Goal: Task Accomplishment & Management: Use online tool/utility

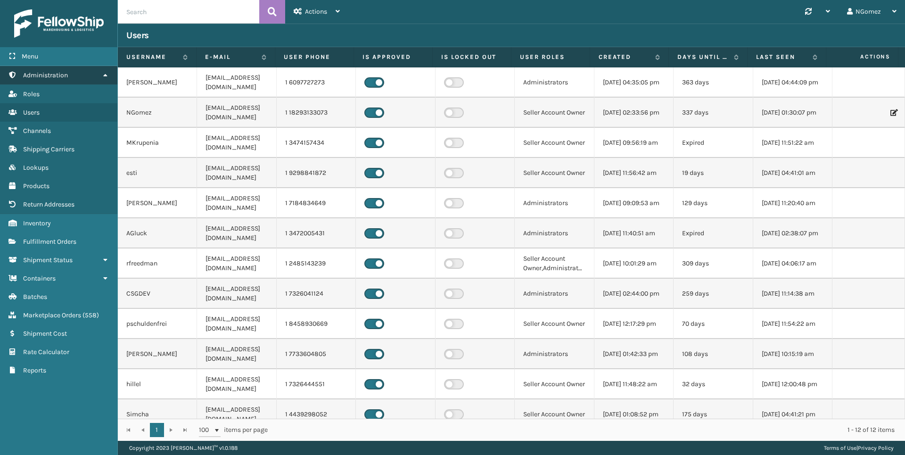
click at [67, 74] on span "Administration" at bounding box center [45, 75] width 45 height 8
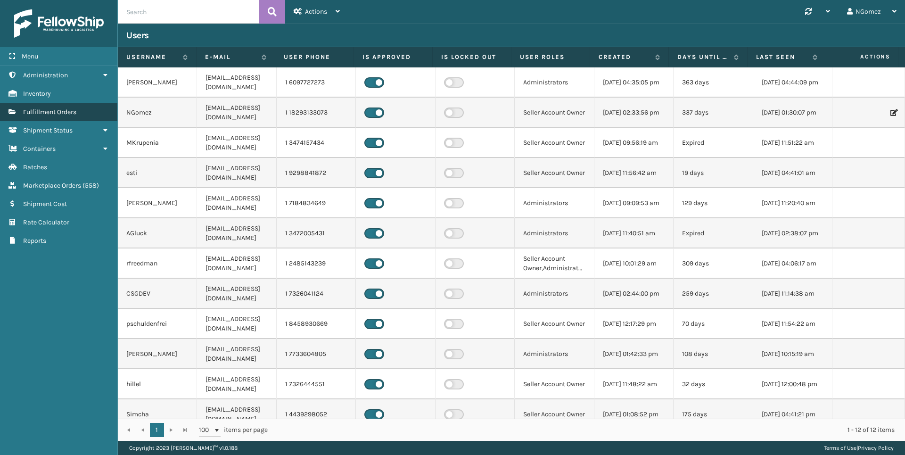
click at [60, 114] on span "Fulfillment Orders" at bounding box center [49, 112] width 53 height 8
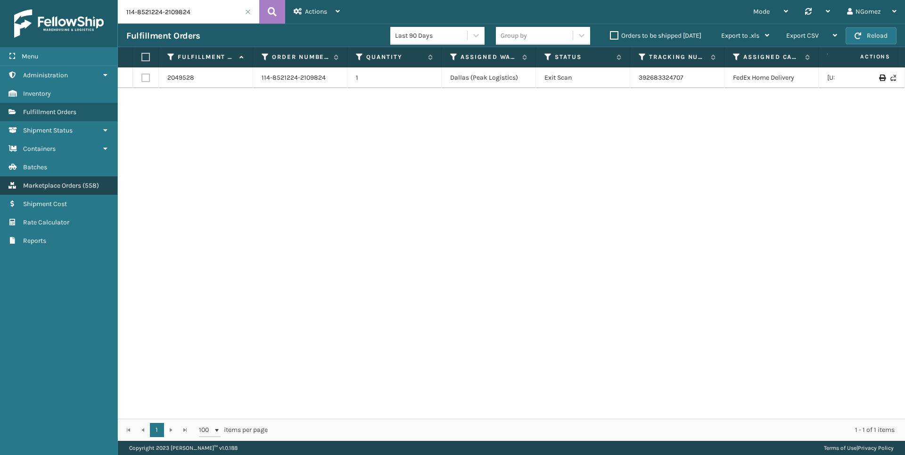
click at [70, 187] on span "Marketplace Orders" at bounding box center [52, 185] width 58 height 8
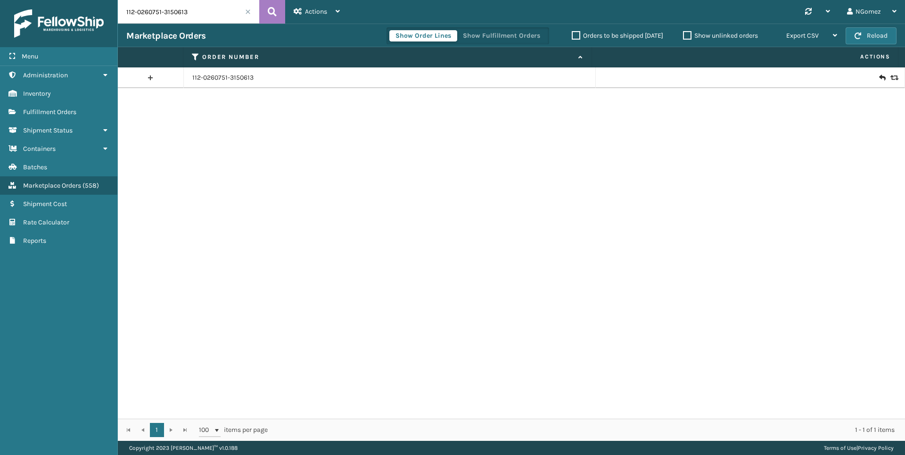
click at [145, 11] on input "112-0260751-3150613" at bounding box center [188, 12] width 141 height 24
paste input "111-1272639-5353813"
type input "111-1272639-5353813"
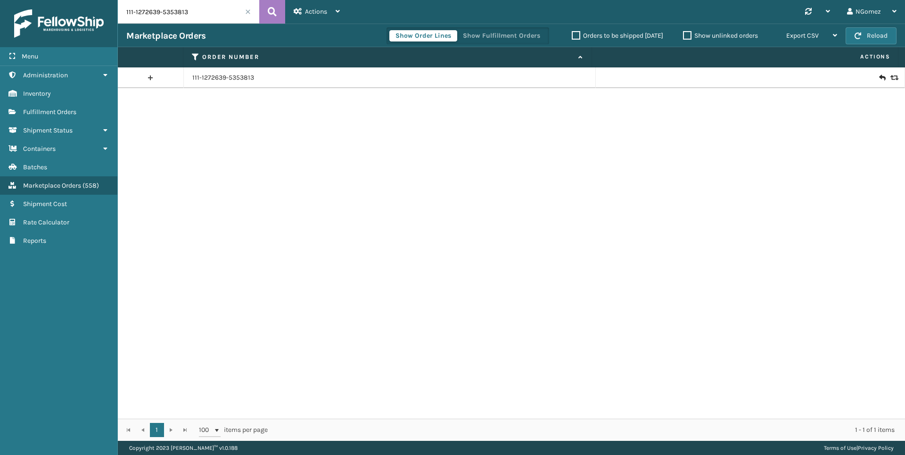
click at [879, 78] on icon at bounding box center [882, 77] width 6 height 9
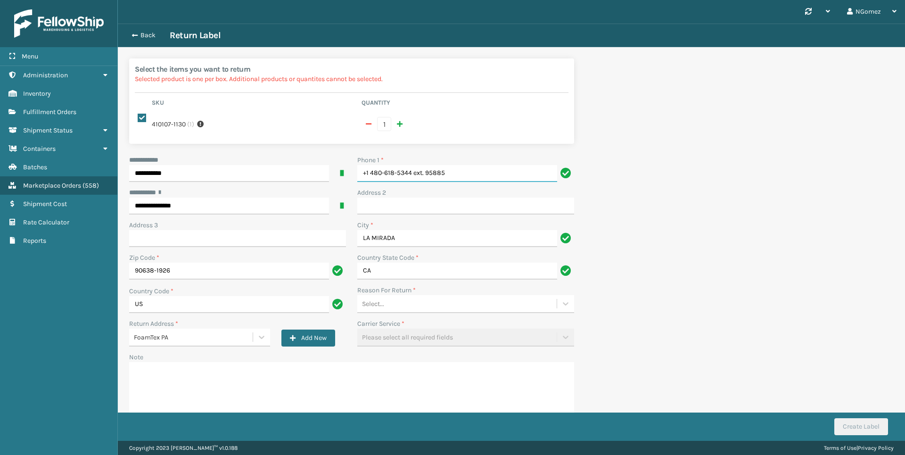
drag, startPoint x: 451, startPoint y: 175, endPoint x: 411, endPoint y: 171, distance: 39.3
click at [411, 171] on input "+1 480-618-5344 ext. 95885" at bounding box center [457, 173] width 200 height 17
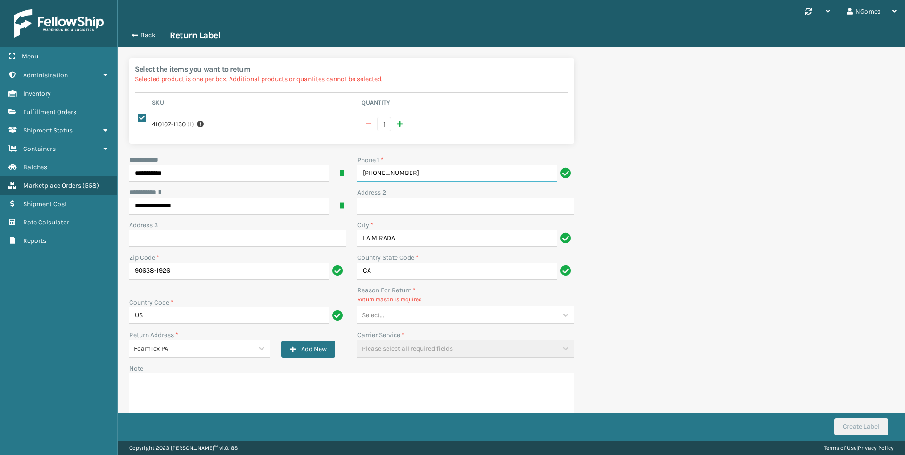
type input "[PHONE_NUMBER]"
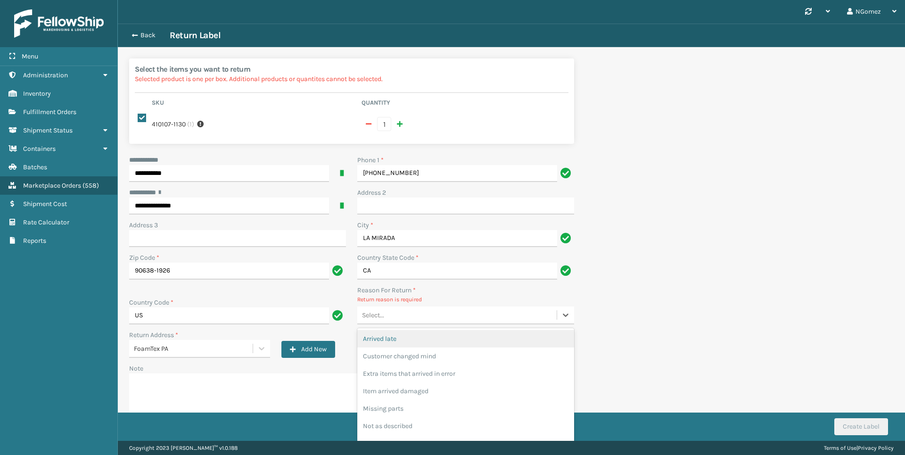
click at [400, 321] on div "Select..." at bounding box center [456, 315] width 199 height 16
click at [410, 358] on div "Customer changed mind" at bounding box center [465, 355] width 217 height 17
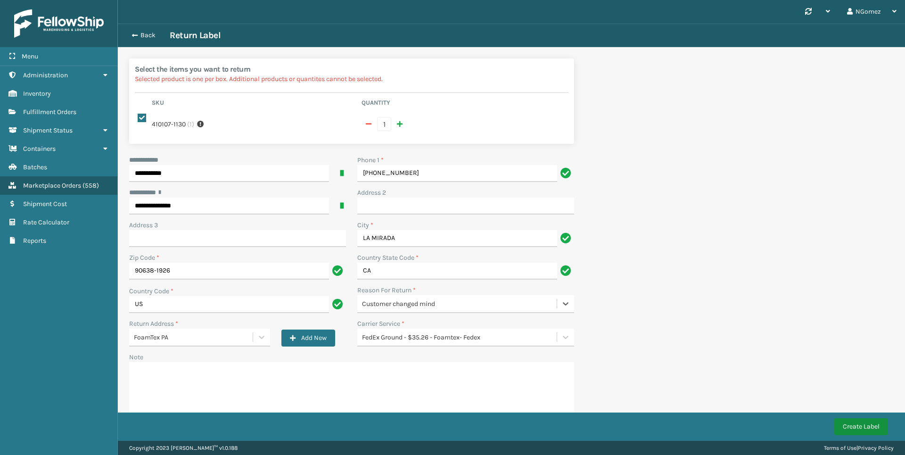
click at [859, 432] on button "Create Label" at bounding box center [861, 426] width 54 height 17
